Goal: Information Seeking & Learning: Learn about a topic

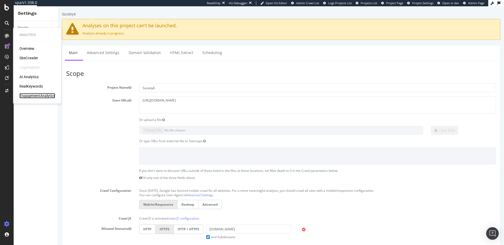
click at [29, 96] on div "EngagementAnalytics" at bounding box center [37, 95] width 36 height 5
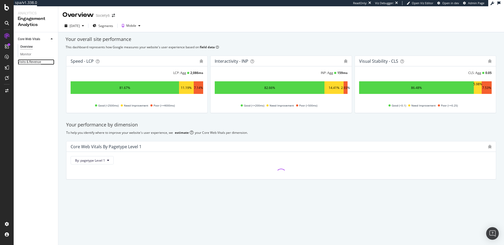
click at [26, 61] on div "Visits & Revenue" at bounding box center [29, 62] width 23 height 6
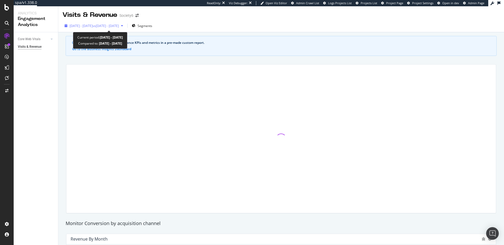
click at [116, 24] on span "vs [DATE] - [DATE]" at bounding box center [106, 26] width 26 height 4
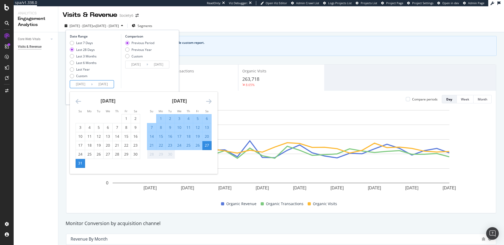
click at [93, 84] on input "[DATE]" at bounding box center [103, 84] width 21 height 7
click at [80, 103] on icon "Move backward to switch to the previous month." at bounding box center [79, 101] width 6 height 6
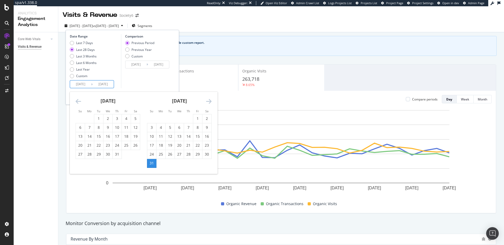
click at [80, 103] on icon "Move backward to switch to the previous month." at bounding box center [79, 101] width 6 height 6
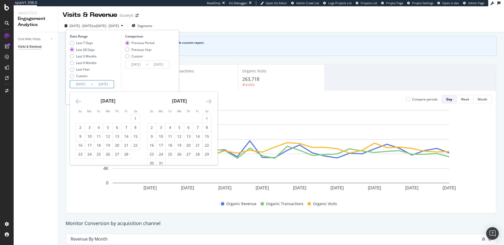
click at [80, 103] on icon "Move backward to switch to the previous month." at bounding box center [79, 101] width 6 height 6
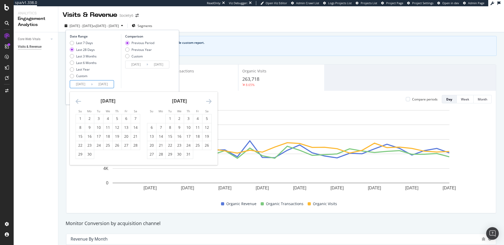
click at [80, 103] on icon "Move backward to switch to the previous month." at bounding box center [79, 101] width 6 height 6
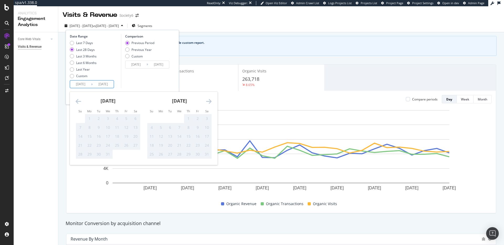
click at [80, 103] on icon "Move backward to switch to the previous month." at bounding box center [79, 101] width 6 height 6
click at [209, 103] on icon "Move forward to switch to the next month." at bounding box center [209, 101] width 6 height 6
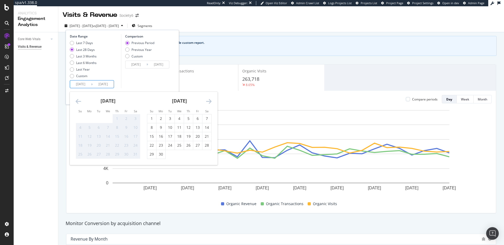
click at [209, 103] on icon "Move forward to switch to the next month." at bounding box center [209, 101] width 6 height 6
click at [240, 22] on div "[DATE] - [DATE] vs [DATE] - [DATE] Segments Date Range Last 7 Days Last 28 Days…" at bounding box center [280, 27] width 445 height 10
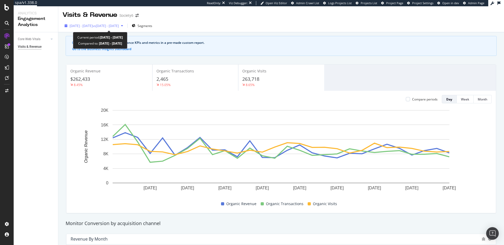
click at [81, 24] on span "[DATE] - [DATE]" at bounding box center [81, 26] width 23 height 4
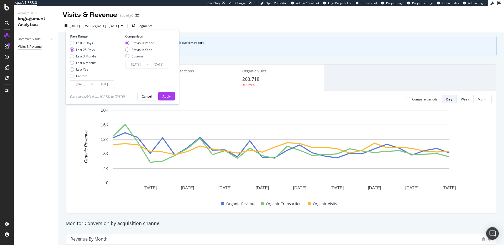
click at [89, 83] on input "[DATE]" at bounding box center [80, 84] width 21 height 7
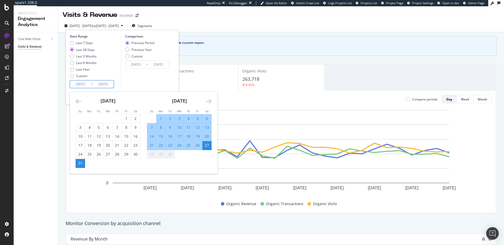
click at [81, 103] on div "[DATE]" at bounding box center [108, 103] width 65 height 22
click at [79, 102] on icon "Move backward to switch to the previous month." at bounding box center [79, 101] width 6 height 6
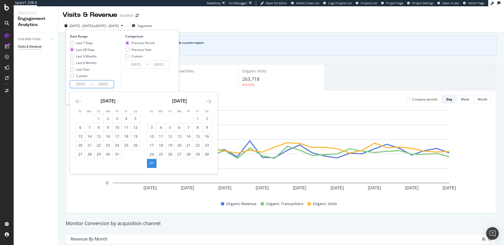
click at [79, 102] on icon "Move backward to switch to the previous month." at bounding box center [79, 101] width 6 height 6
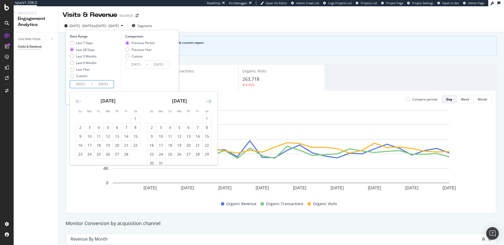
click at [79, 102] on icon "Move backward to switch to the previous month." at bounding box center [79, 101] width 6 height 6
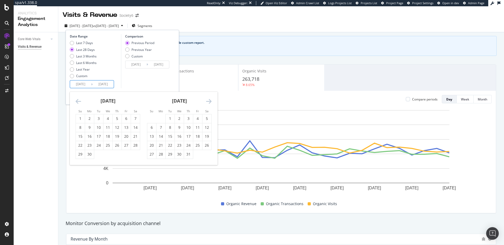
click at [79, 102] on icon "Move backward to switch to the previous month." at bounding box center [79, 101] width 6 height 6
click at [209, 101] on icon "Move forward to switch to the next month." at bounding box center [209, 101] width 6 height 6
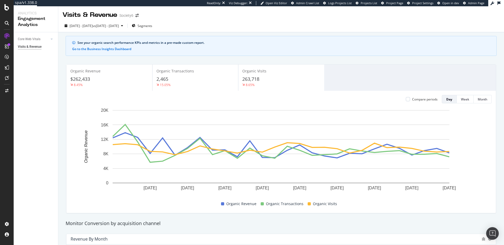
click at [273, 23] on div "[DATE] - [DATE] vs [DATE] - [DATE] Segments" at bounding box center [280, 27] width 445 height 10
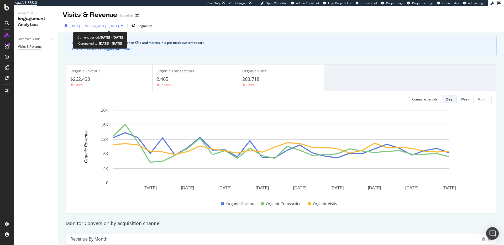
click at [93, 24] on span "[DATE] - [DATE]" at bounding box center [81, 26] width 23 height 4
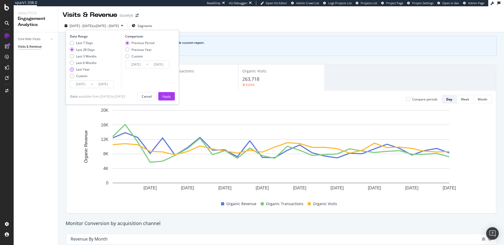
click at [89, 68] on div "Last Year" at bounding box center [83, 69] width 14 height 4
type input "[DATE]"
click at [168, 94] on div "Apply" at bounding box center [166, 96] width 8 height 4
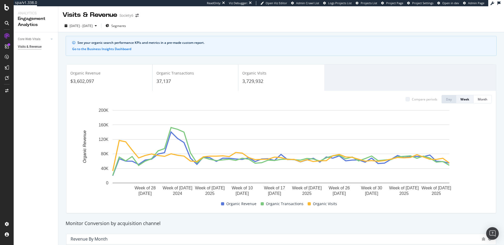
click at [171, 86] on div "Organic Transactions 37,137" at bounding box center [195, 78] width 86 height 24
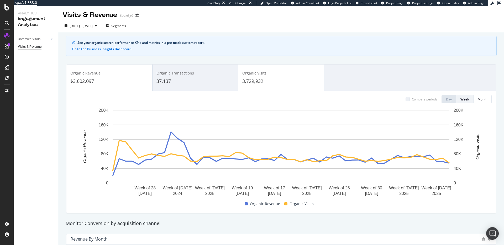
click at [252, 84] on span "3,729,932" at bounding box center [252, 81] width 21 height 6
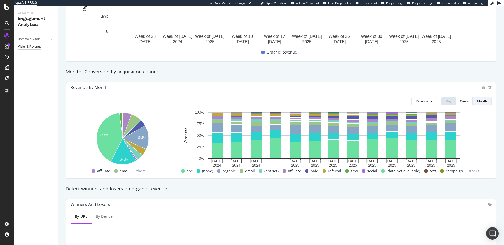
scroll to position [42, 0]
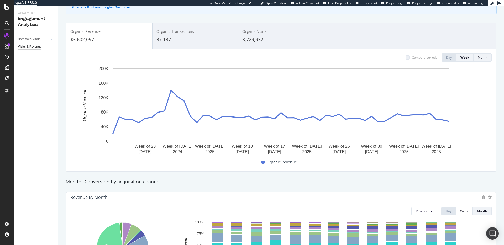
click at [488, 55] on button "Month" at bounding box center [482, 57] width 18 height 8
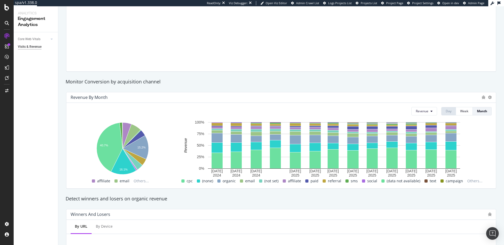
scroll to position [143, 0]
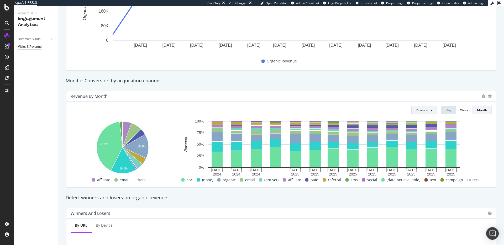
click at [430, 108] on button "Revenue" at bounding box center [424, 110] width 26 height 8
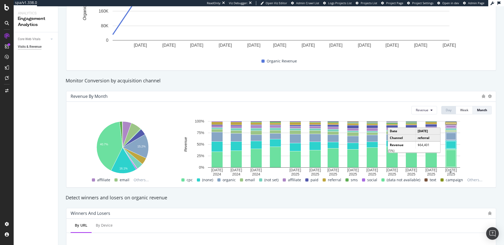
click at [363, 114] on div "Revenue Day Week Month" at bounding box center [281, 110] width 421 height 8
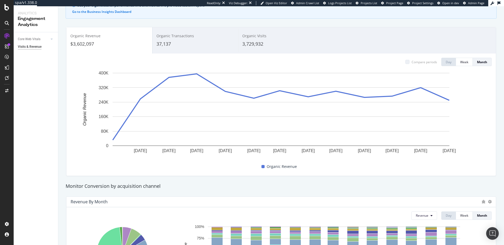
scroll to position [0, 0]
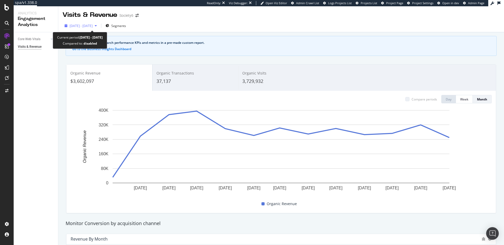
click at [93, 27] on span "[DATE] - [DATE]" at bounding box center [81, 26] width 23 height 4
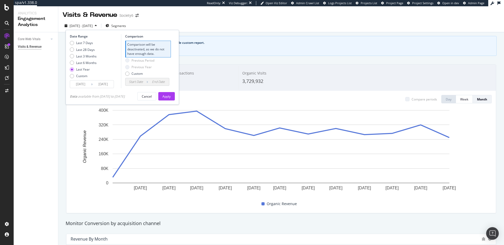
click at [179, 22] on div "[DATE] - [DATE] Segments Date Range Last 7 Days Last 28 Days Last 3 Months Last…" at bounding box center [280, 27] width 445 height 10
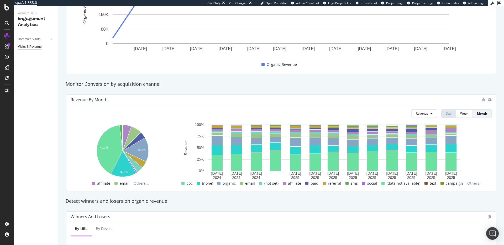
scroll to position [140, 0]
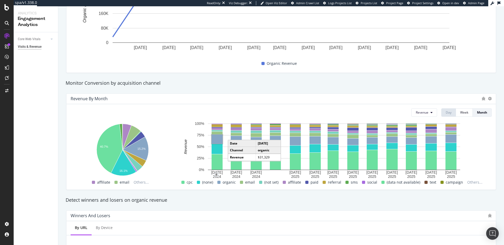
click at [217, 140] on rect "A chart." at bounding box center [216, 139] width 11 height 9
click at [217, 140] on rect "A chart." at bounding box center [217, 139] width 10 height 8
click at [230, 140] on rect "A chart." at bounding box center [334, 147] width 252 height 46
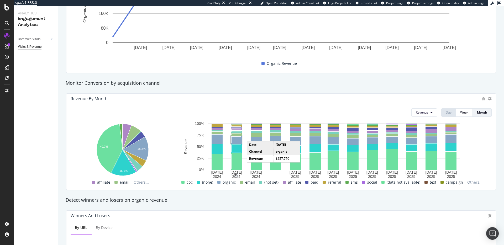
click at [238, 140] on rect "A chart." at bounding box center [236, 139] width 10 height 7
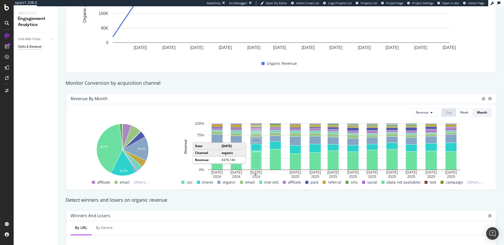
click at [254, 139] on rect "A chart." at bounding box center [256, 140] width 10 height 5
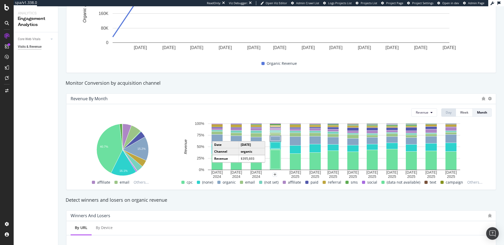
click at [274, 138] on rect "A chart." at bounding box center [275, 138] width 10 height 4
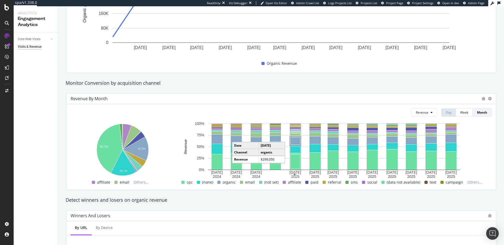
click at [298, 141] on rect "A chart." at bounding box center [295, 140] width 10 height 7
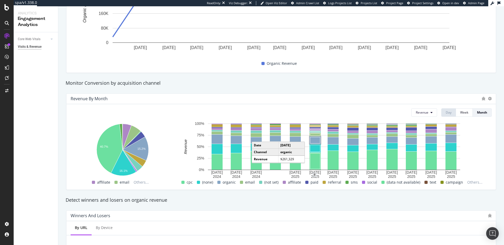
click at [317, 143] on rect "A chart." at bounding box center [315, 140] width 10 height 6
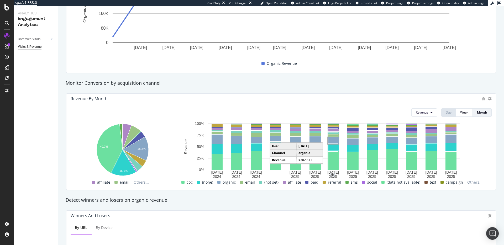
click at [332, 142] on rect "A chart." at bounding box center [333, 141] width 10 height 6
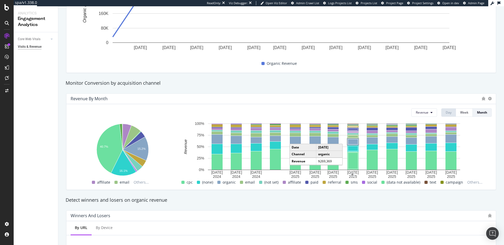
click at [355, 141] on rect "A chart." at bounding box center [353, 141] width 10 height 5
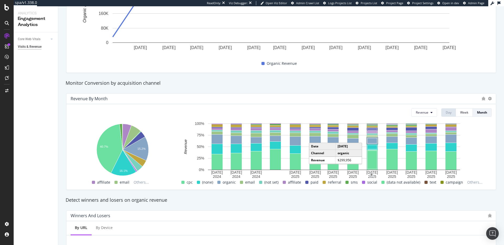
click at [369, 141] on rect "A chart." at bounding box center [372, 140] width 10 height 5
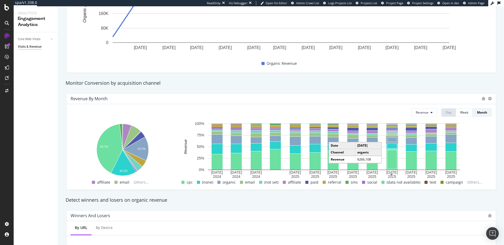
click at [389, 141] on rect "A chart." at bounding box center [392, 139] width 10 height 5
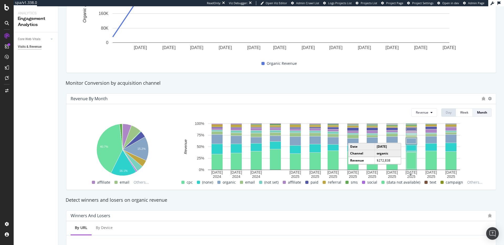
drag, startPoint x: 415, startPoint y: 141, endPoint x: 423, endPoint y: 140, distance: 8.1
click at [415, 141] on rect "A chart." at bounding box center [411, 140] width 10 height 5
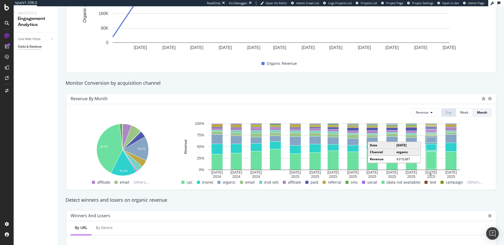
click at [431, 140] on rect "A chart." at bounding box center [431, 140] width 10 height 6
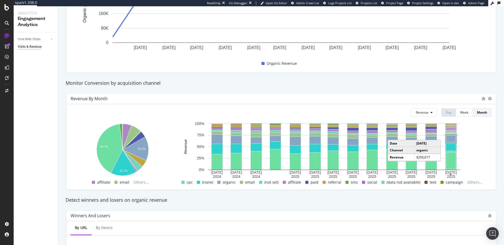
click at [449, 140] on rect "A chart." at bounding box center [451, 138] width 10 height 7
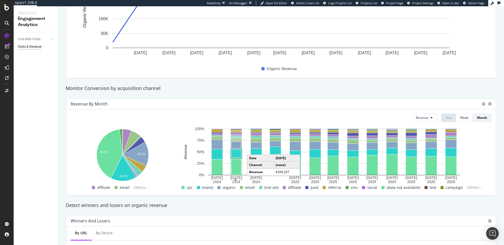
scroll to position [136, 0]
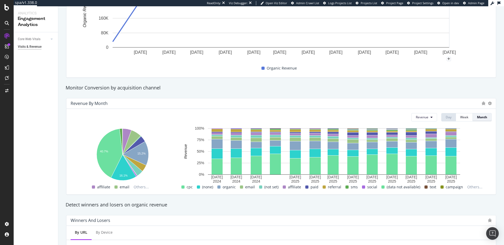
click at [475, 118] on button "Month" at bounding box center [481, 117] width 19 height 8
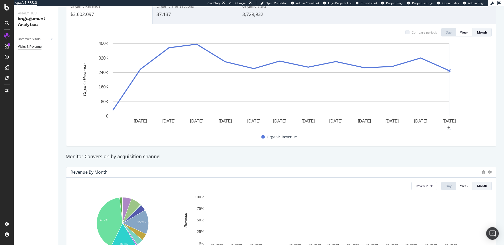
scroll to position [0, 0]
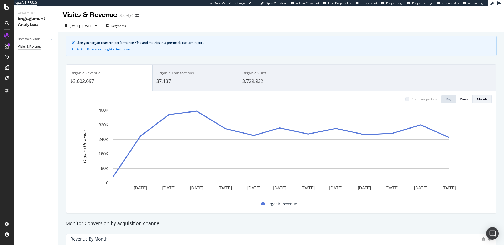
click at [205, 31] on div "[DATE] - [DATE] Segments" at bounding box center [280, 27] width 445 height 10
